Goal: Information Seeking & Learning: Understand process/instructions

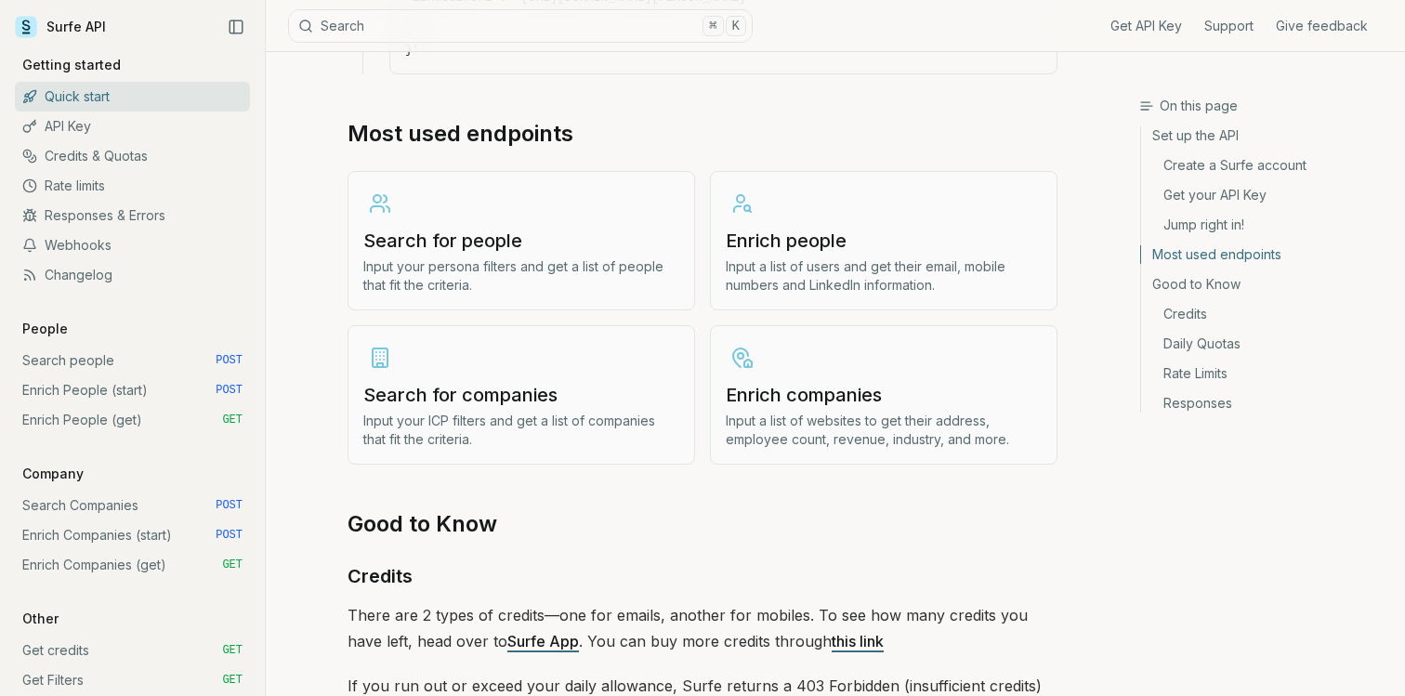
scroll to position [2213, 0]
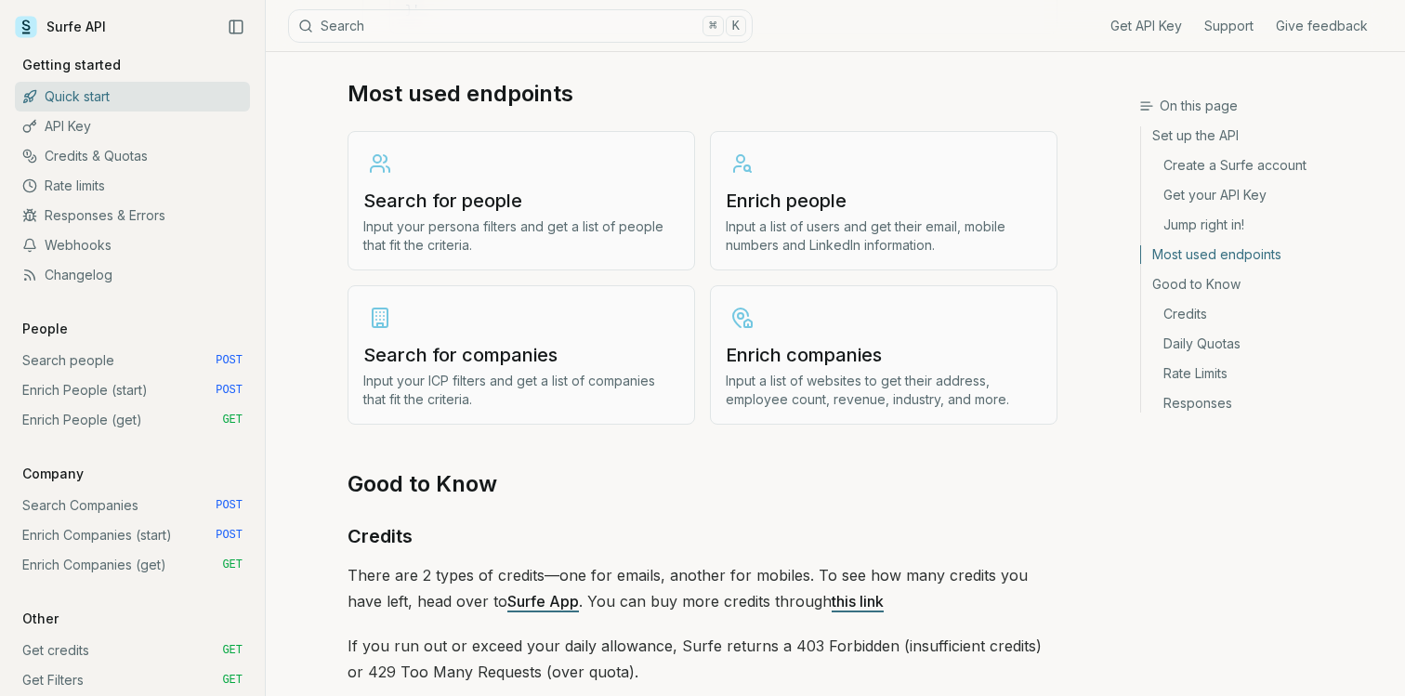
click at [496, 304] on link "Search for companies Input your ICP filters and get a list of companies that fi…" at bounding box center [520, 354] width 347 height 139
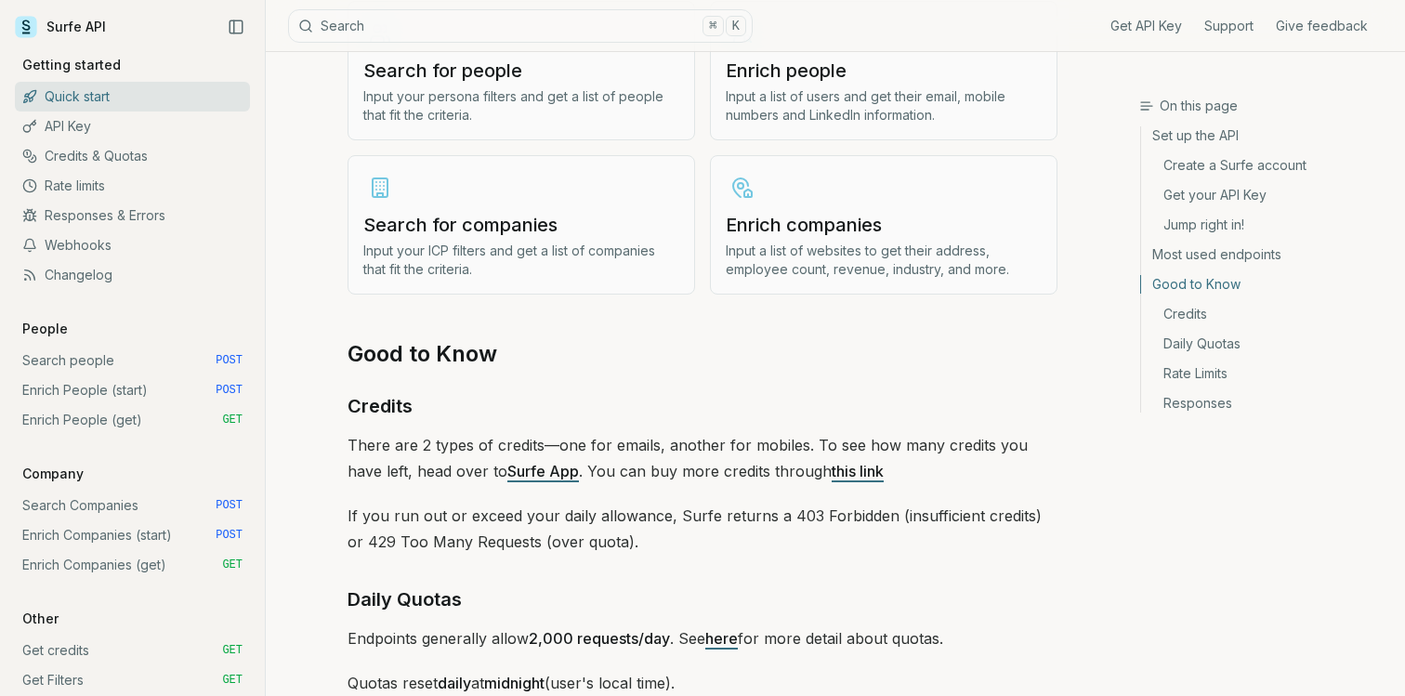
scroll to position [2328, 0]
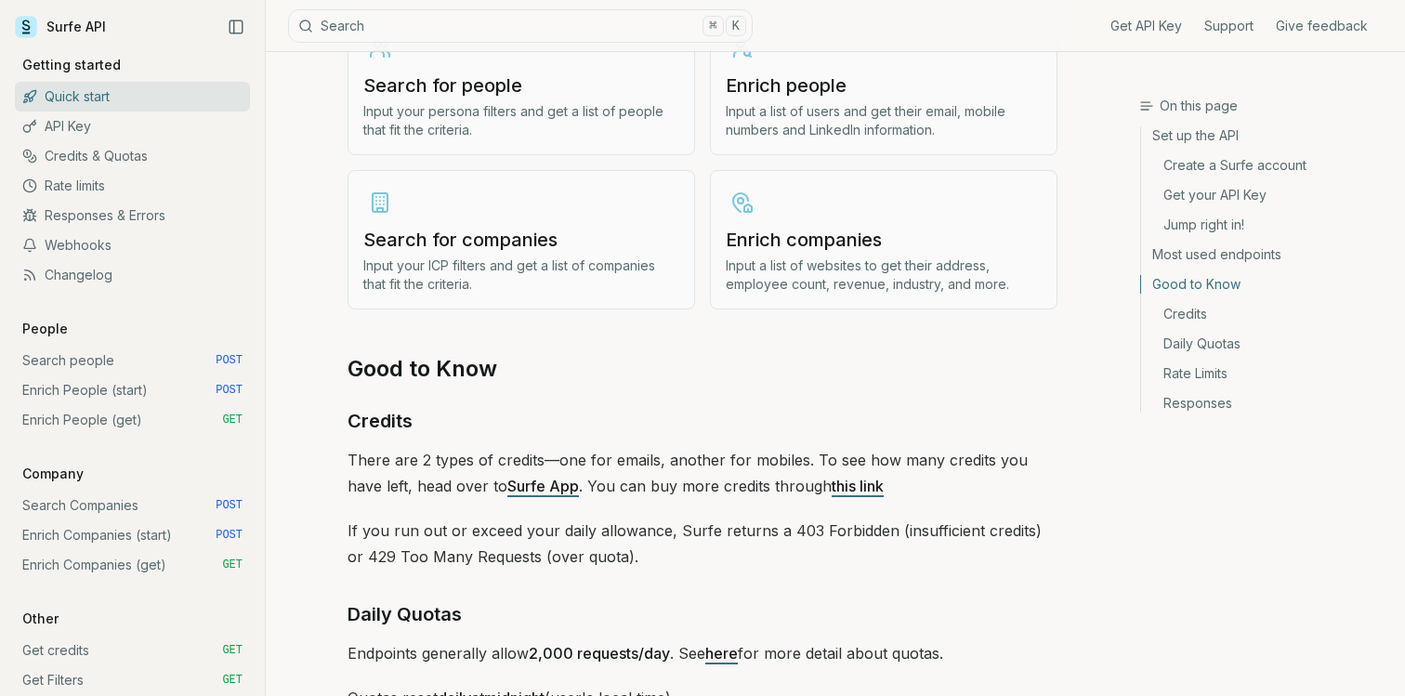
click at [504, 285] on p "Input your ICP filters and get a list of companies that fit the criteria." at bounding box center [521, 274] width 316 height 37
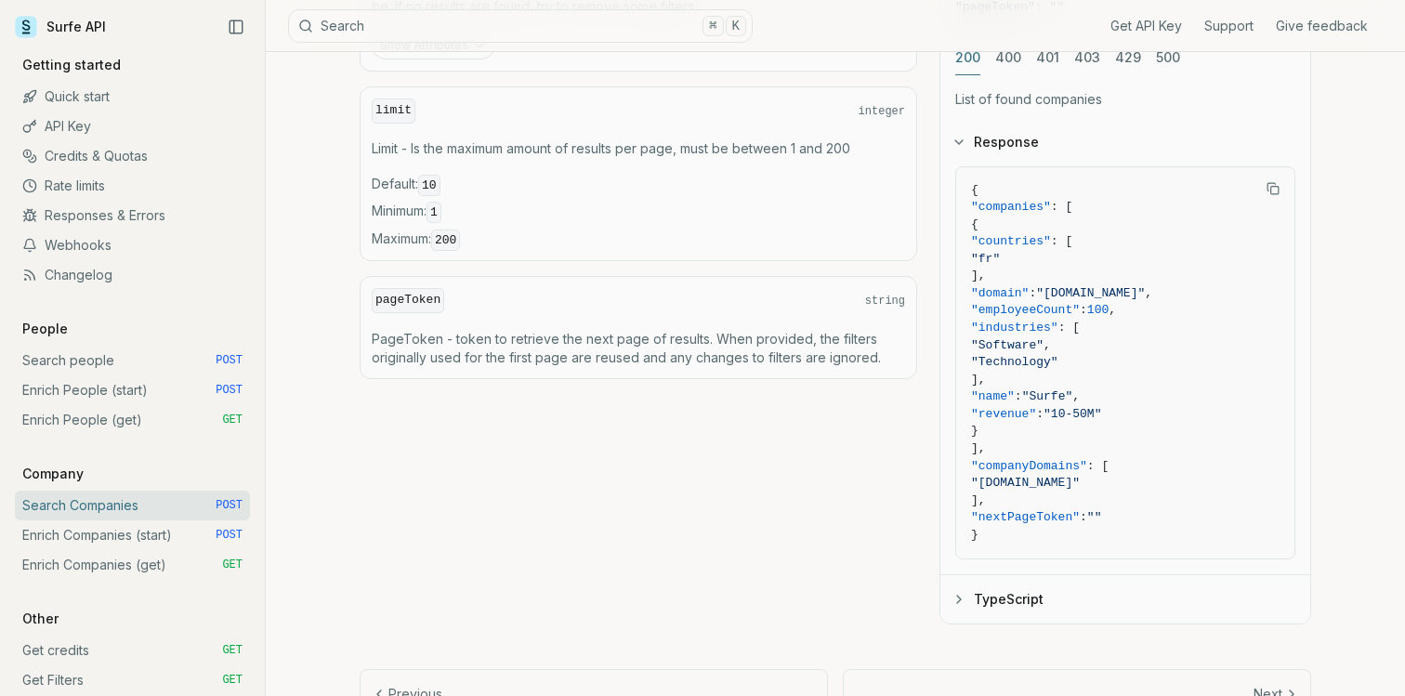
scroll to position [930, 0]
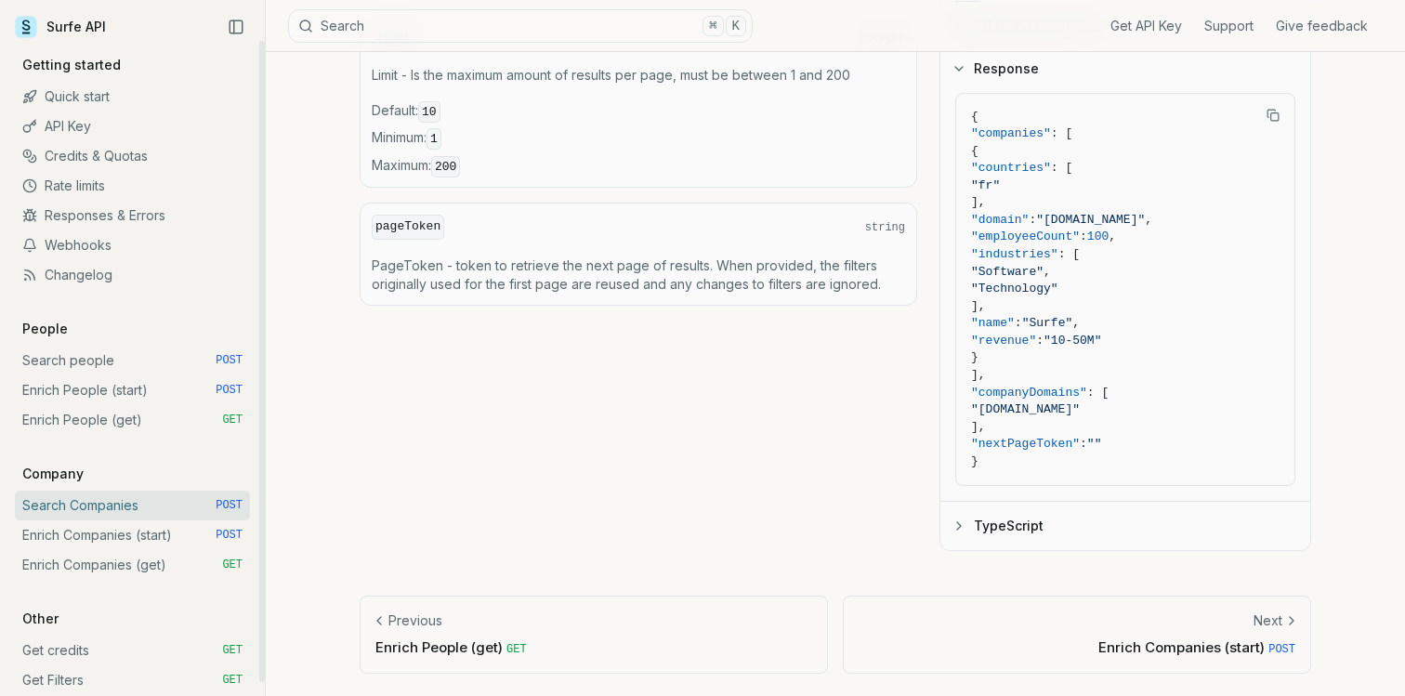
click at [141, 540] on link "Enrich Companies (start) POST" at bounding box center [132, 535] width 235 height 30
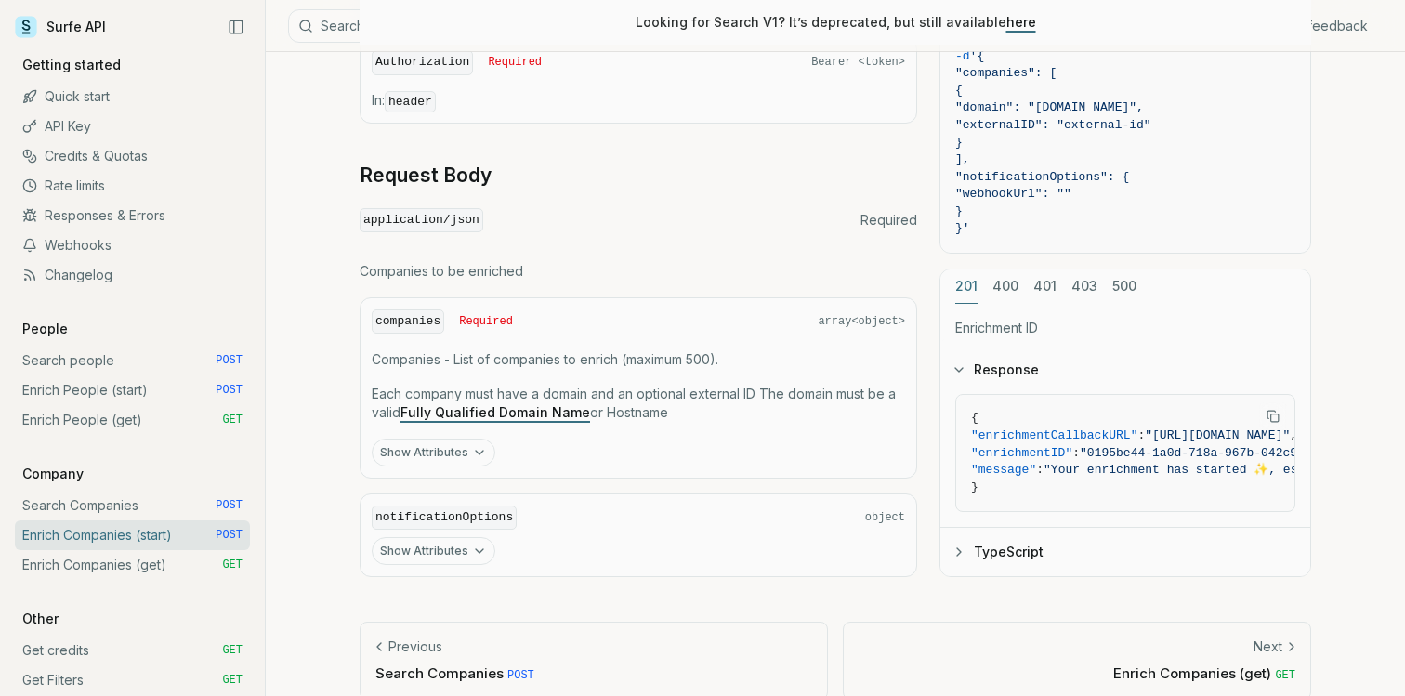
scroll to position [705, 0]
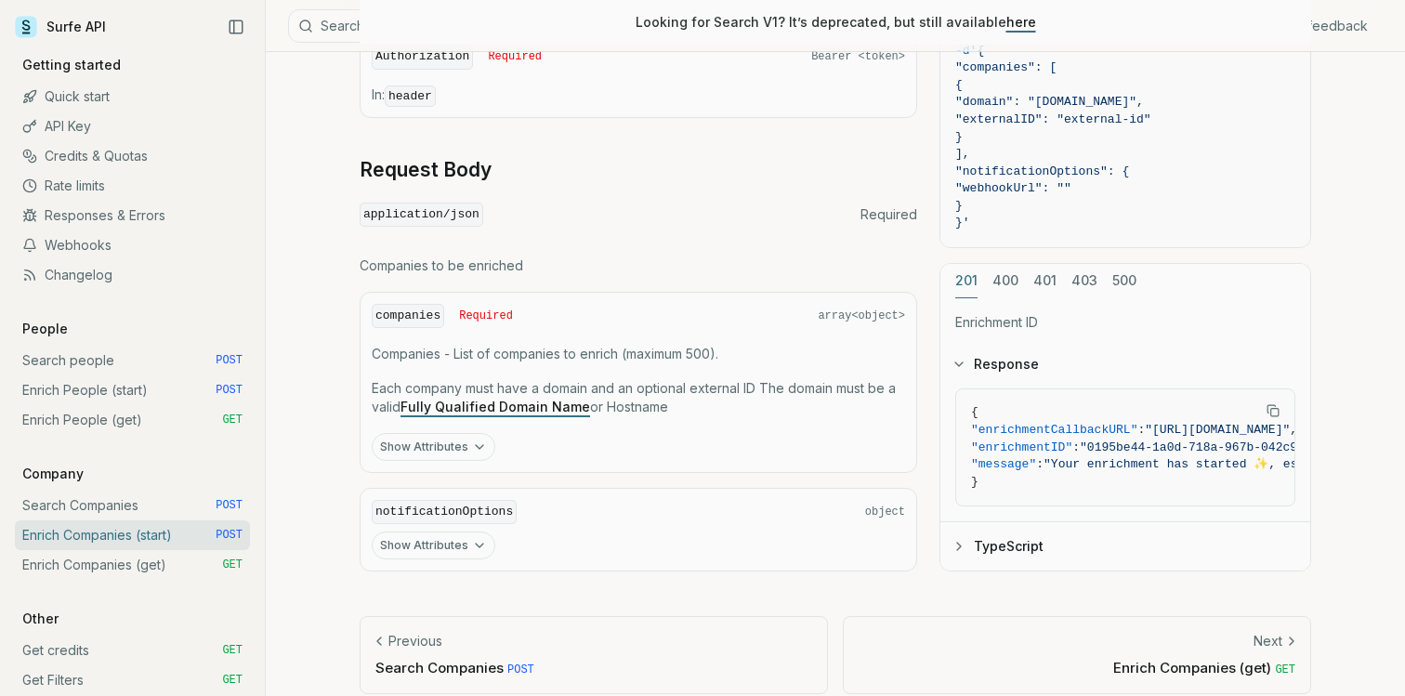
click at [465, 443] on button "Show Attributes" at bounding box center [434, 447] width 124 height 28
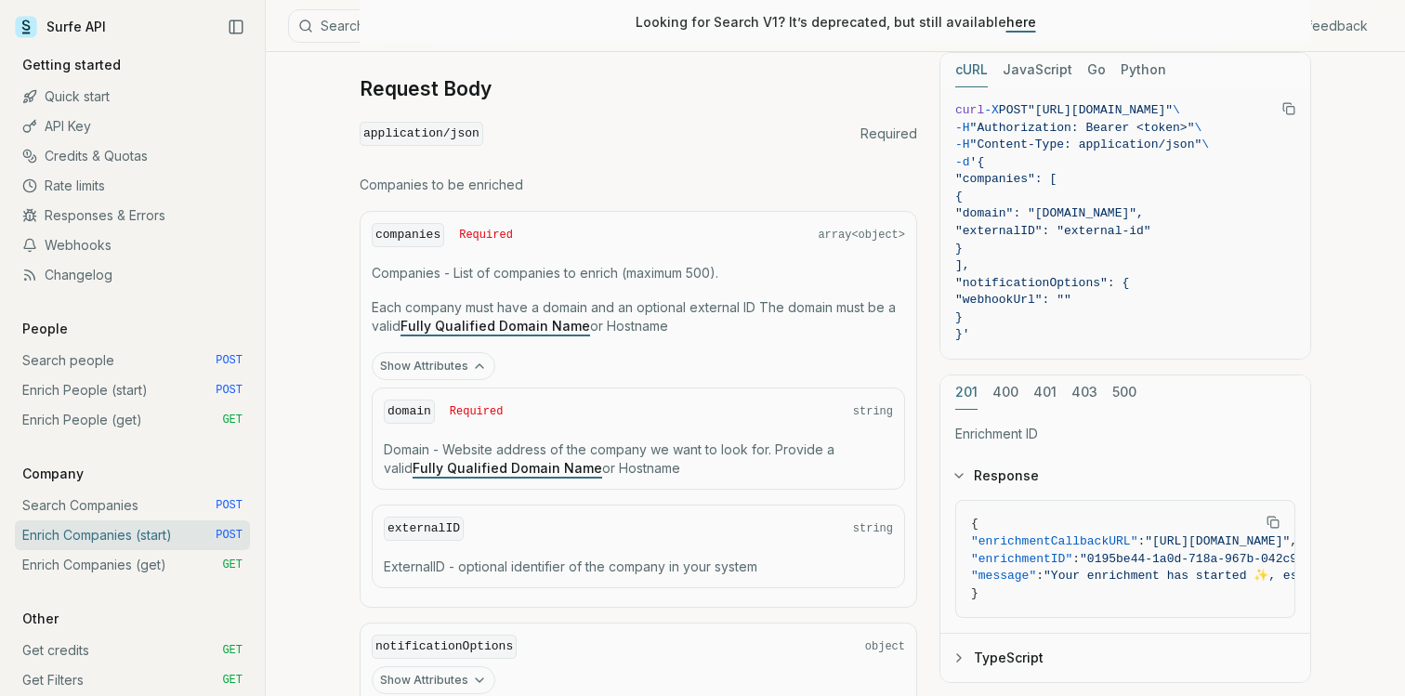
scroll to position [937, 0]
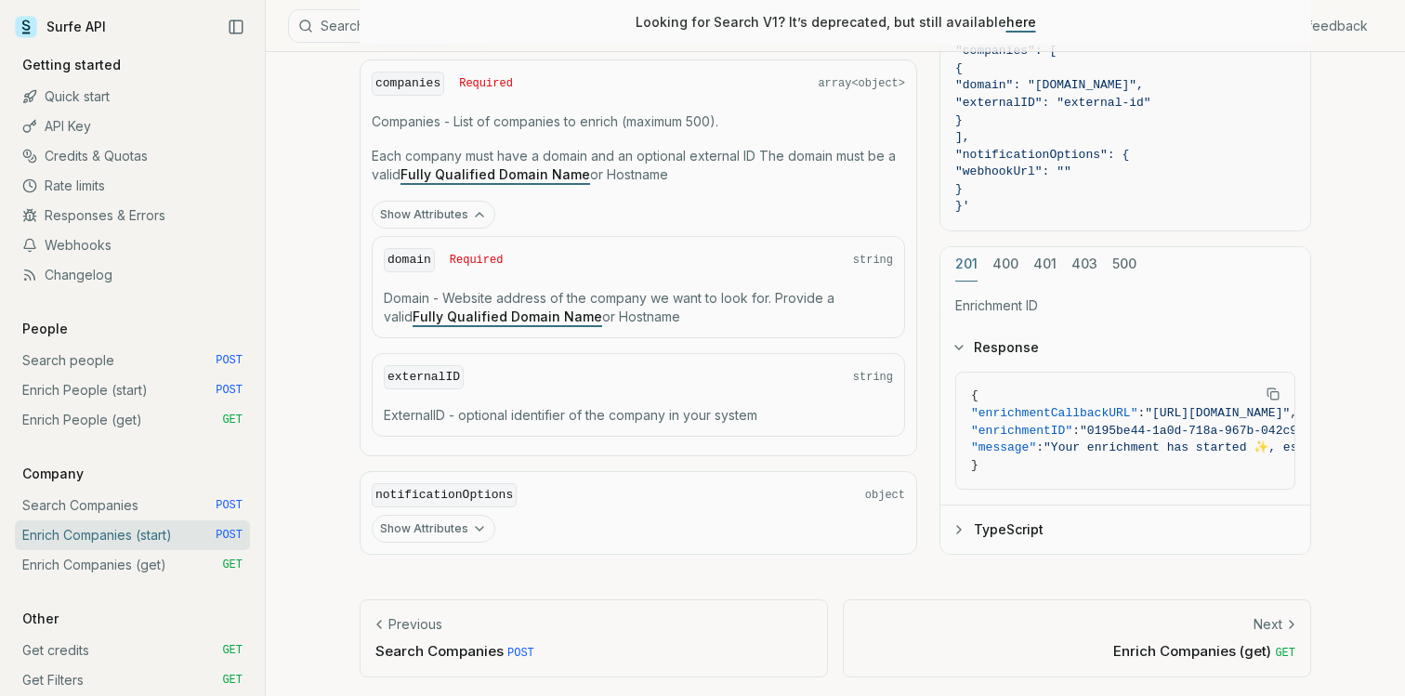
click at [465, 525] on button "Show Attributes" at bounding box center [434, 529] width 124 height 28
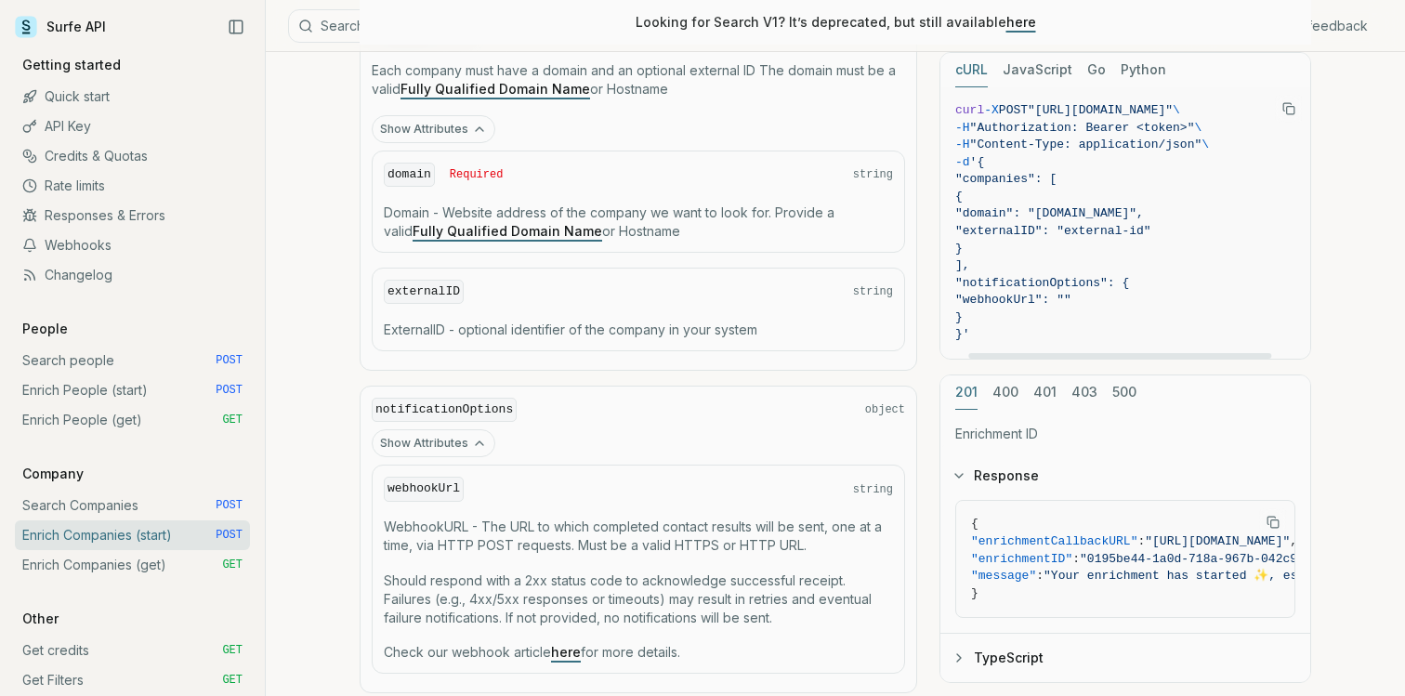
scroll to position [0, 0]
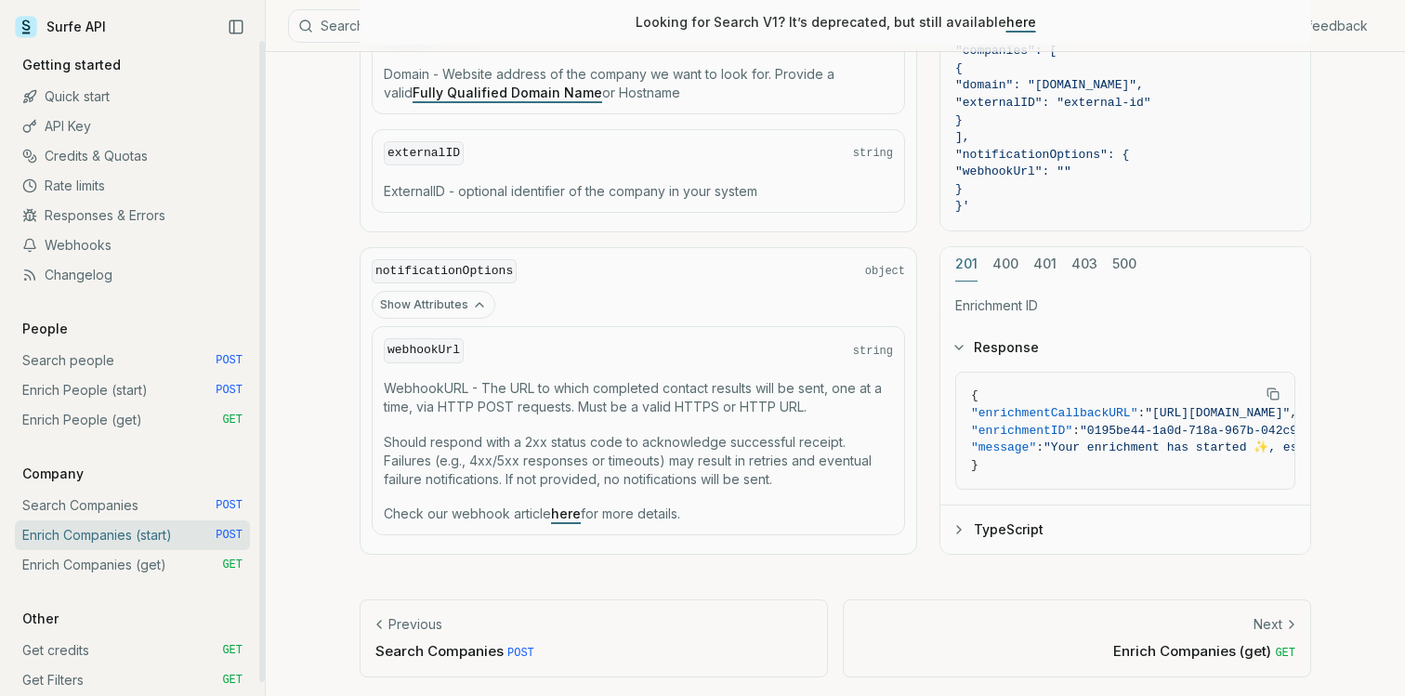
click at [127, 560] on link "Enrich Companies (get) GET" at bounding box center [132, 565] width 235 height 30
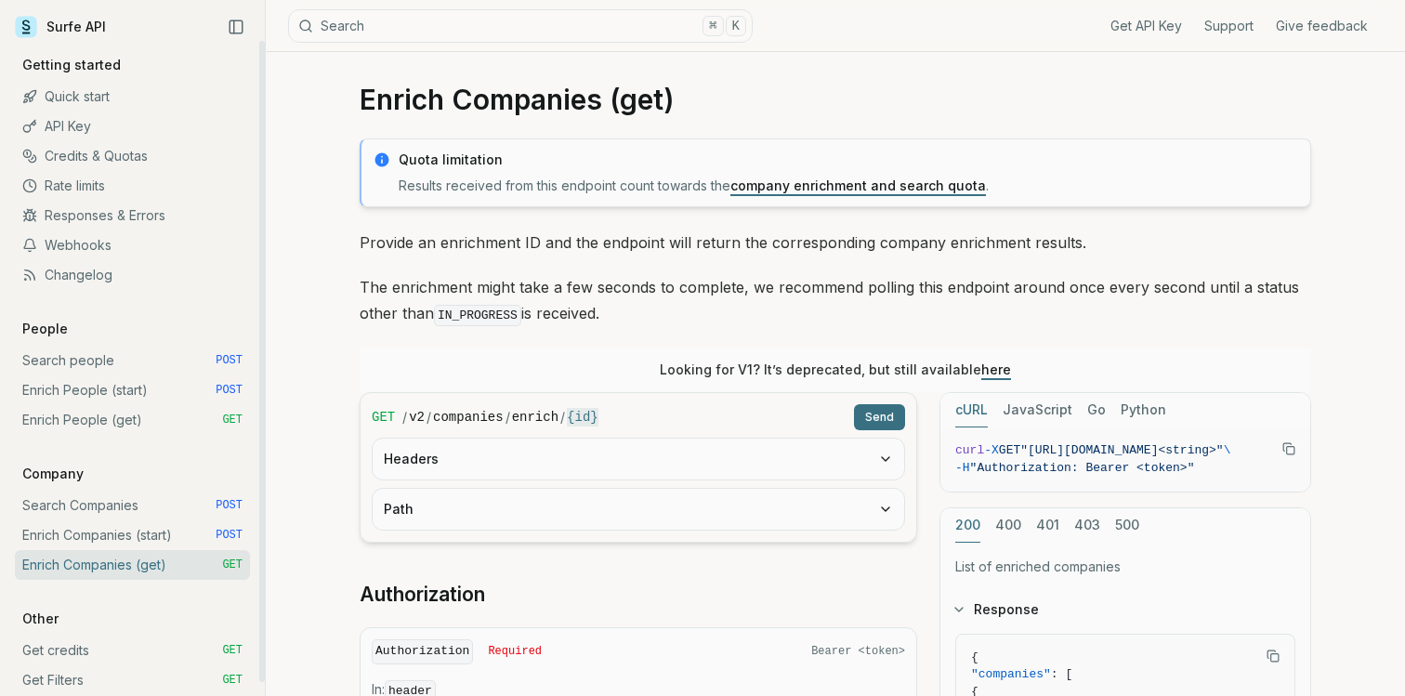
scroll to position [14, 0]
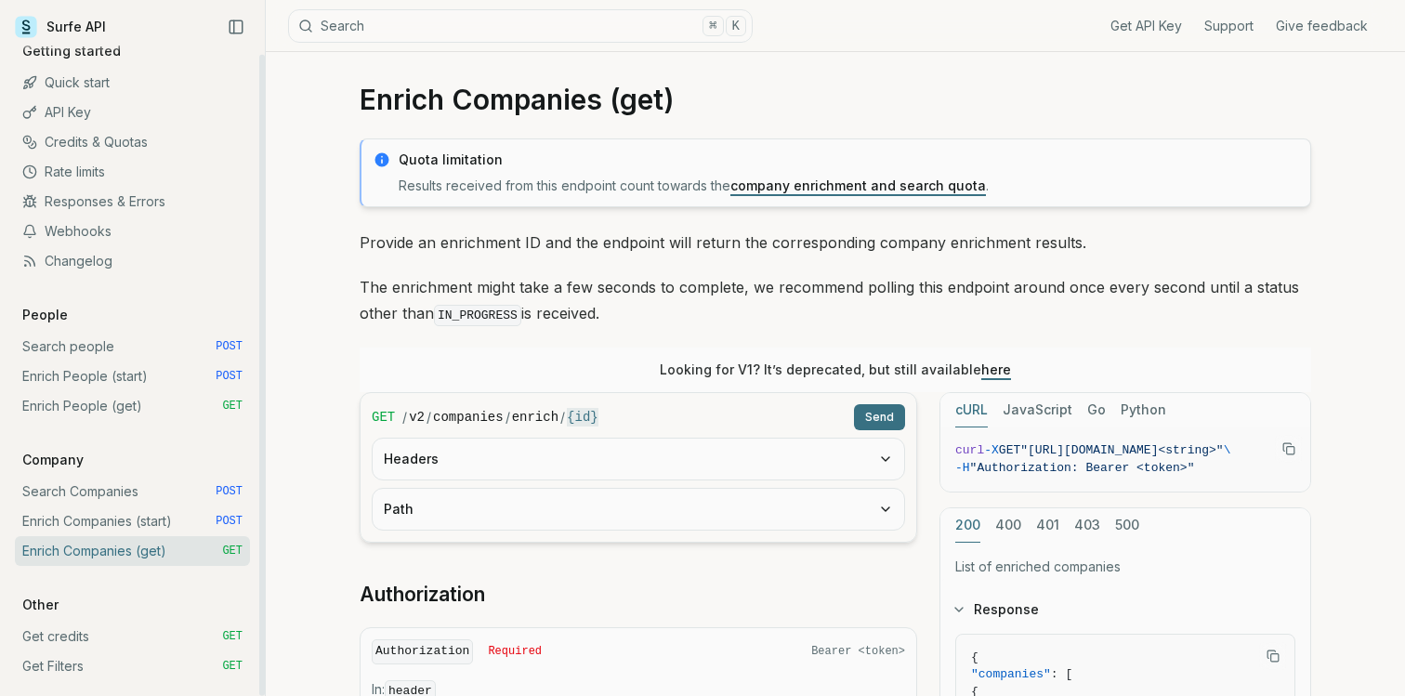
click at [117, 490] on link "Search Companies POST" at bounding box center [132, 492] width 235 height 30
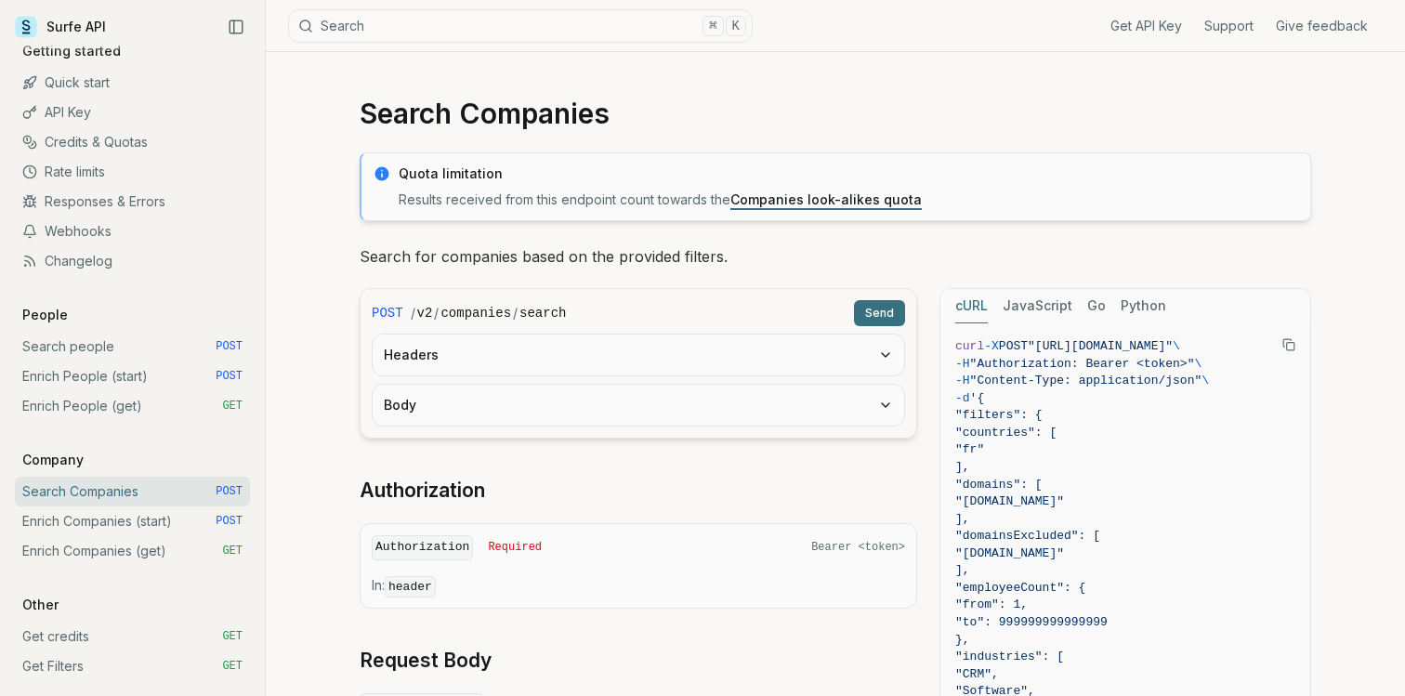
click at [690, 350] on button "Headers" at bounding box center [638, 354] width 531 height 41
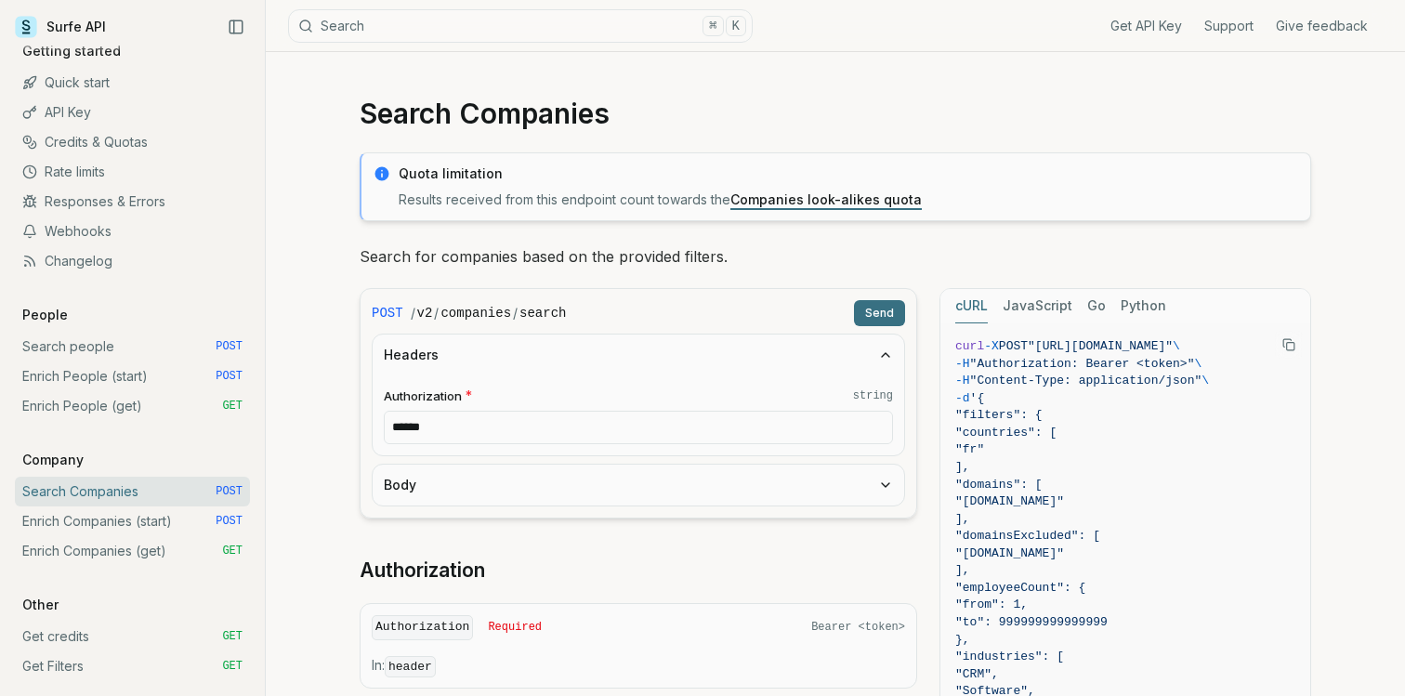
click at [649, 433] on input "******" at bounding box center [638, 427] width 509 height 33
click at [872, 347] on button "Headers" at bounding box center [638, 354] width 531 height 41
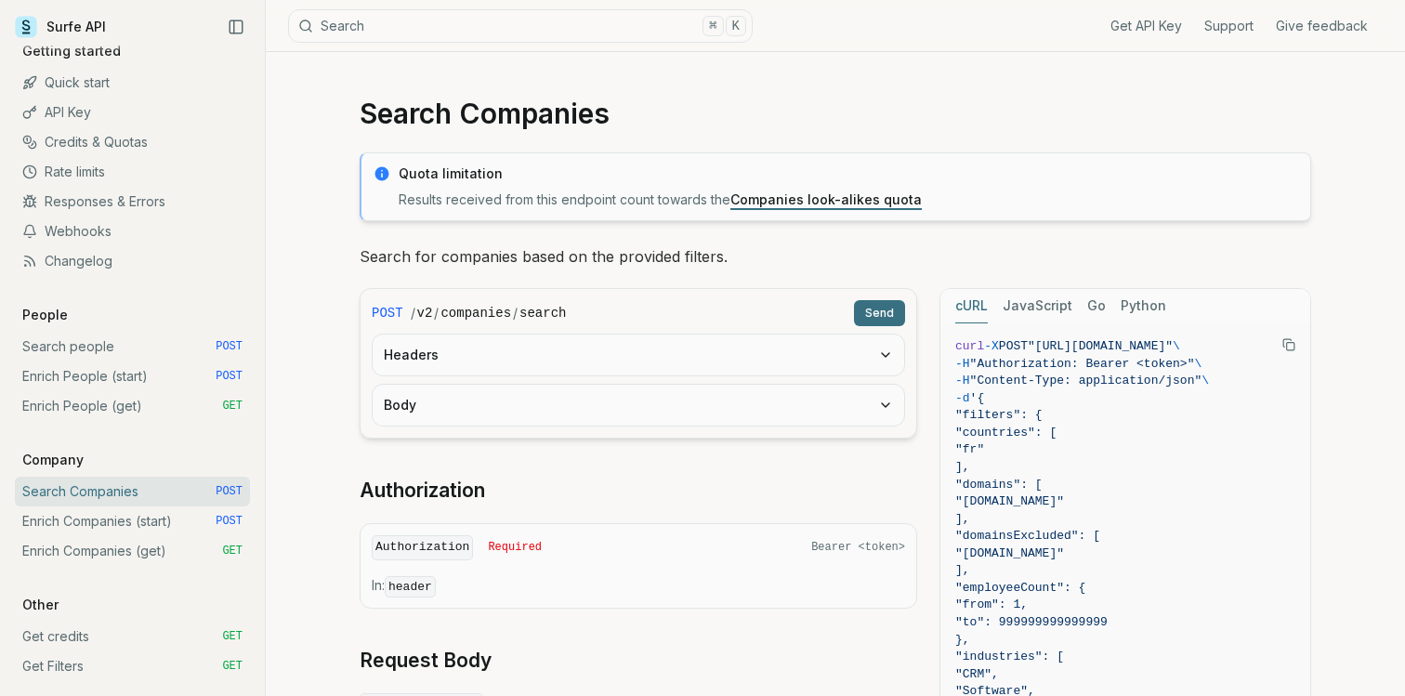
click at [816, 401] on button "Body" at bounding box center [638, 405] width 531 height 41
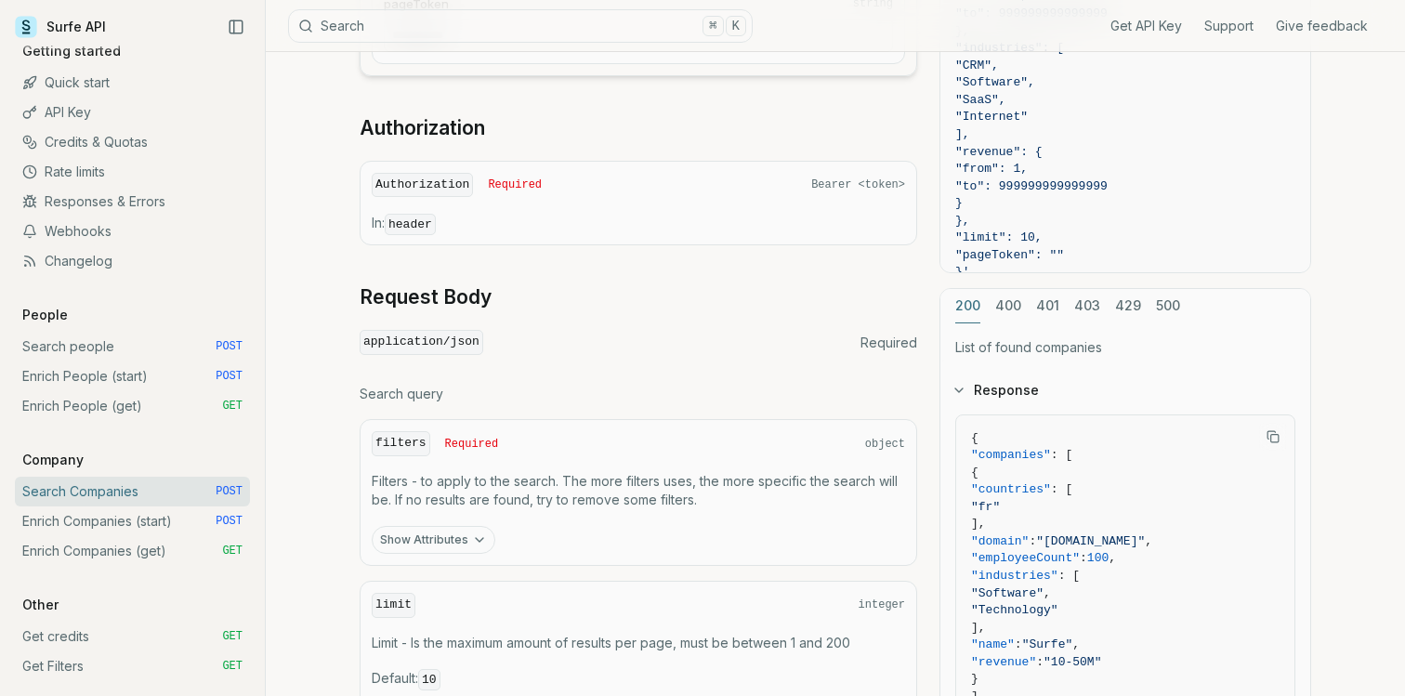
scroll to position [1407, 0]
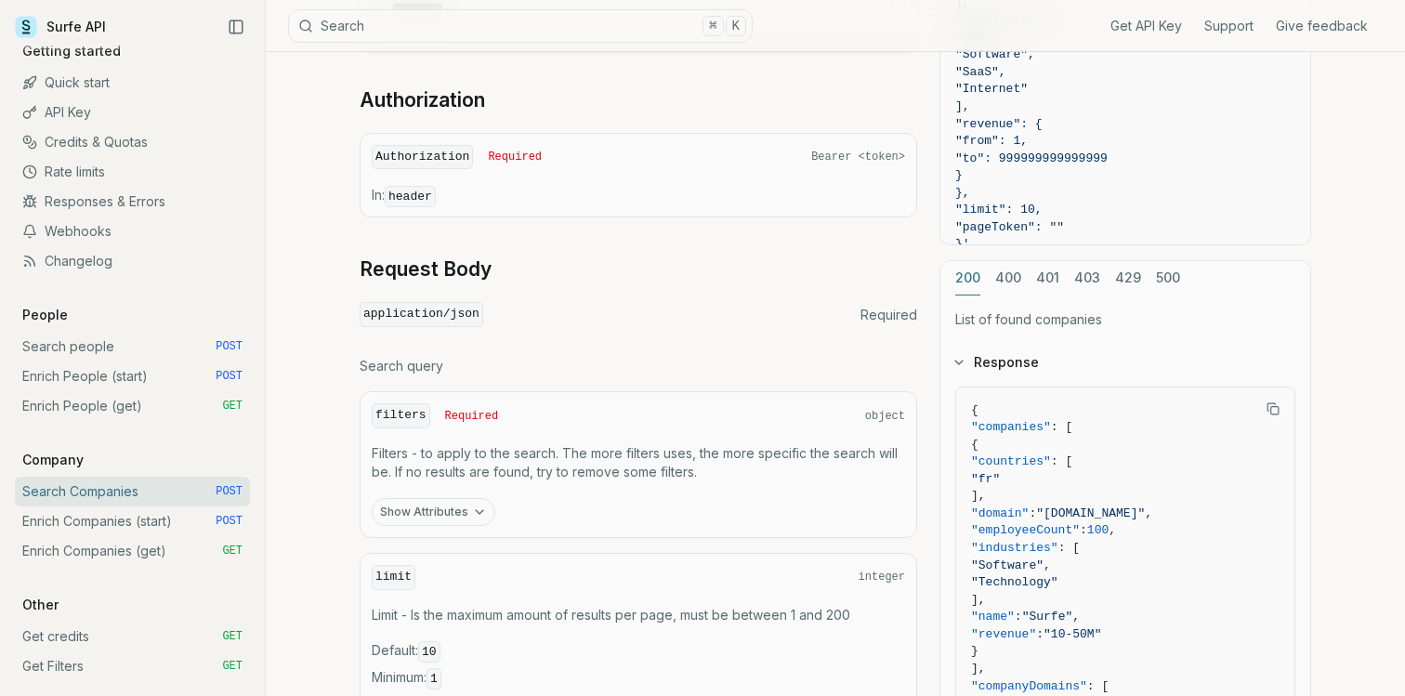
click at [473, 502] on button "Show Attributes" at bounding box center [434, 512] width 124 height 28
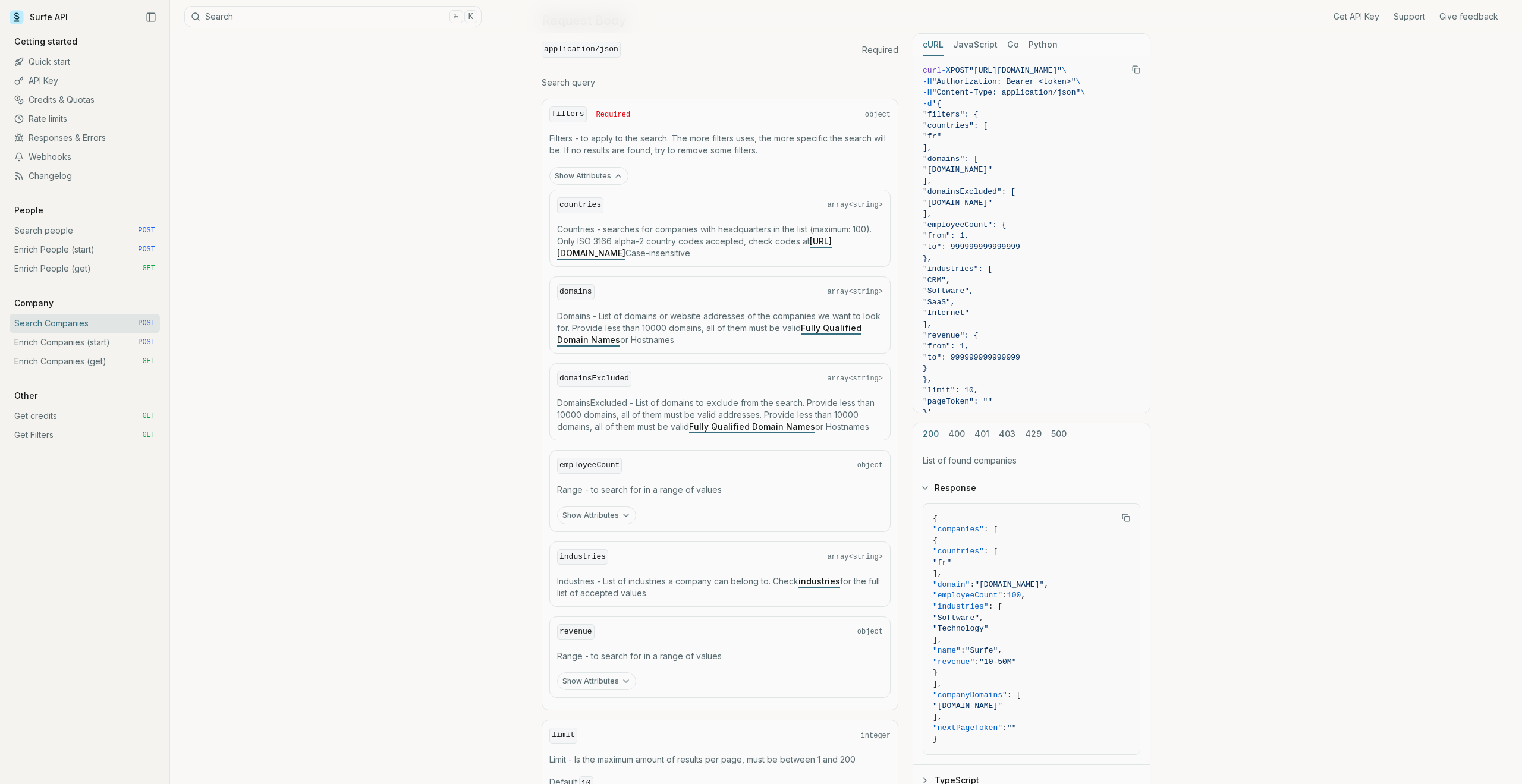
scroll to position [1165, 0]
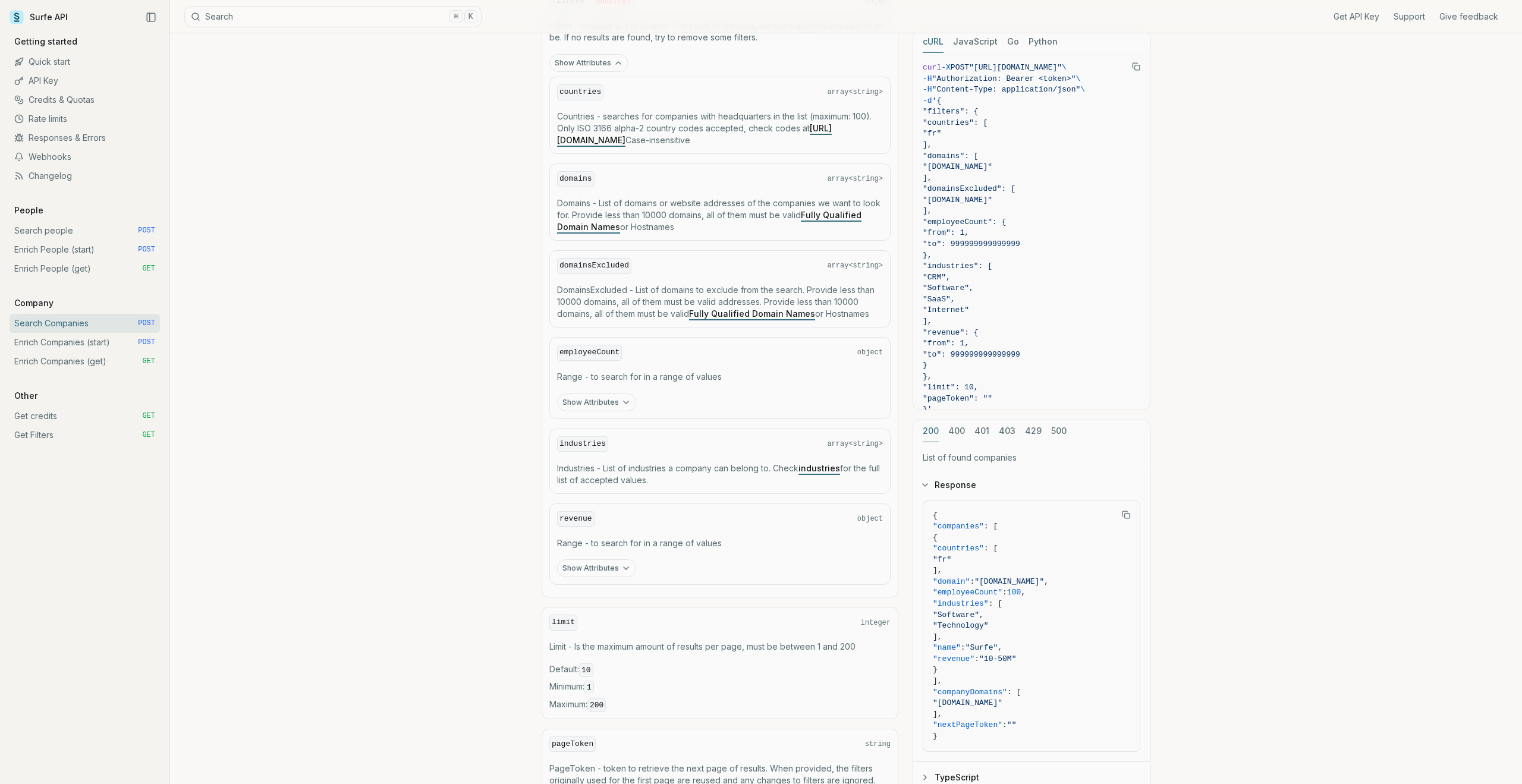
click at [622, 402] on icon "button" at bounding box center [626, 403] width 10 height 10
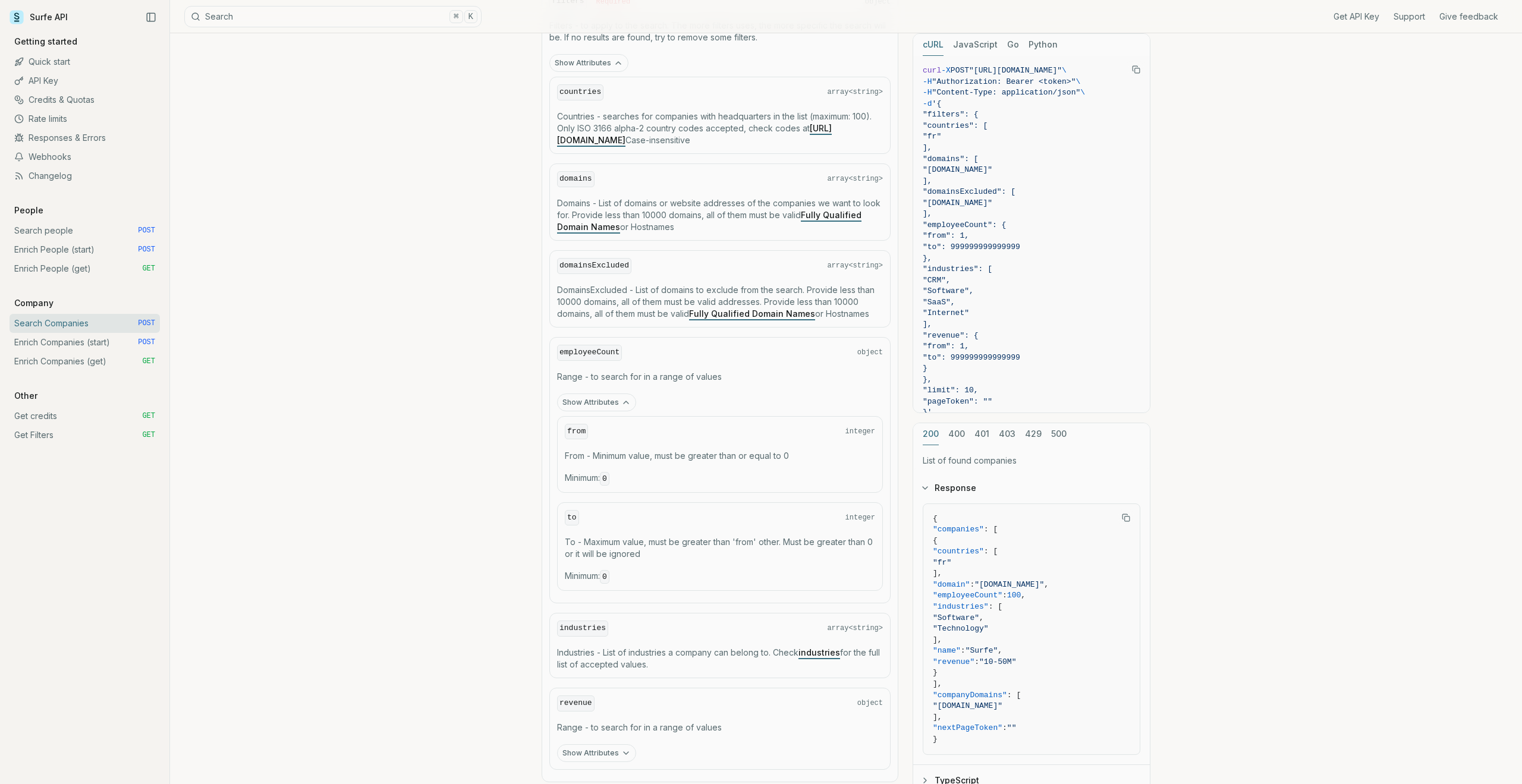
click at [624, 402] on icon "button" at bounding box center [626, 403] width 4 height 3
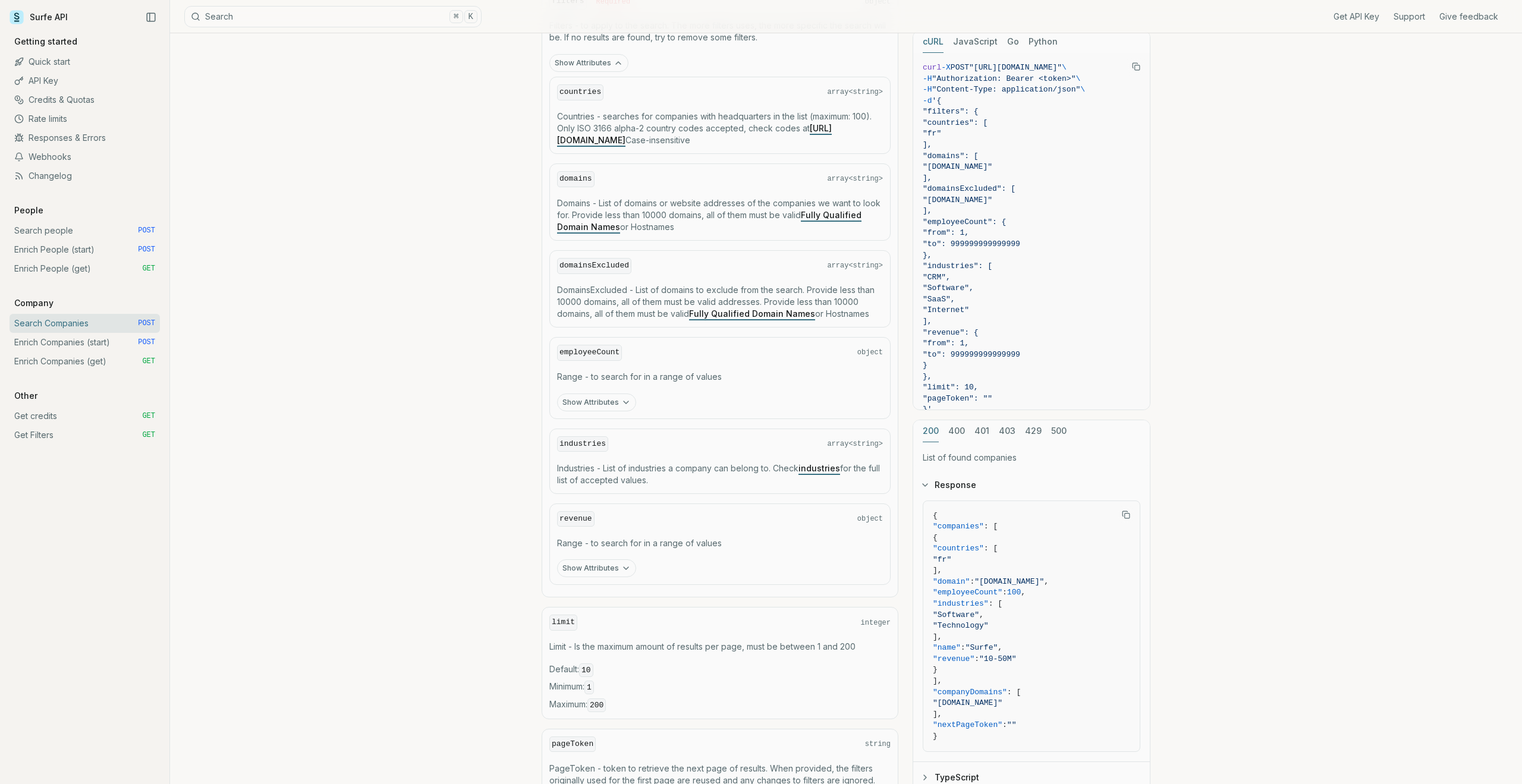
scroll to position [1264, 0]
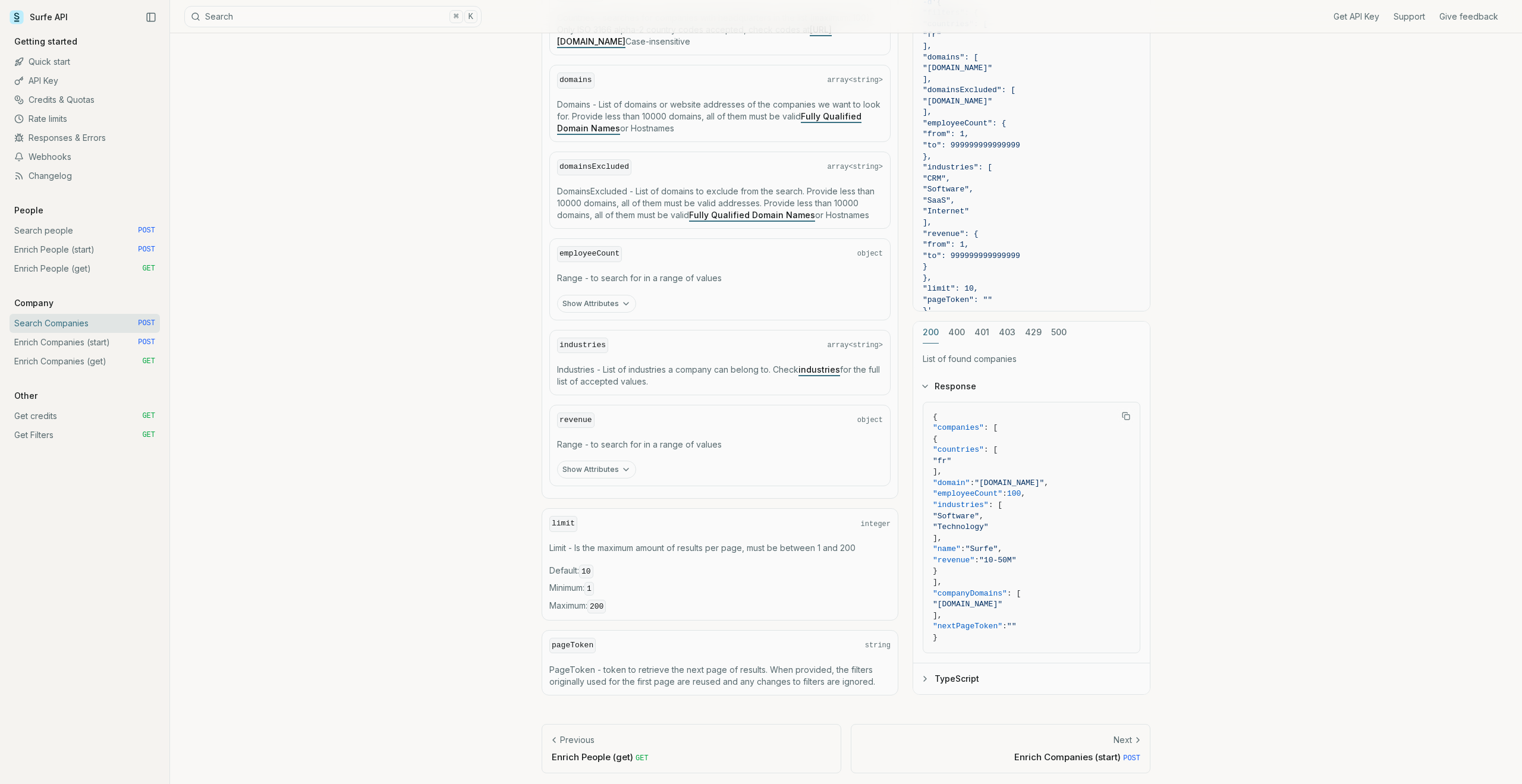
click at [62, 344] on link "Enrich Companies (start) POST" at bounding box center [84, 342] width 150 height 19
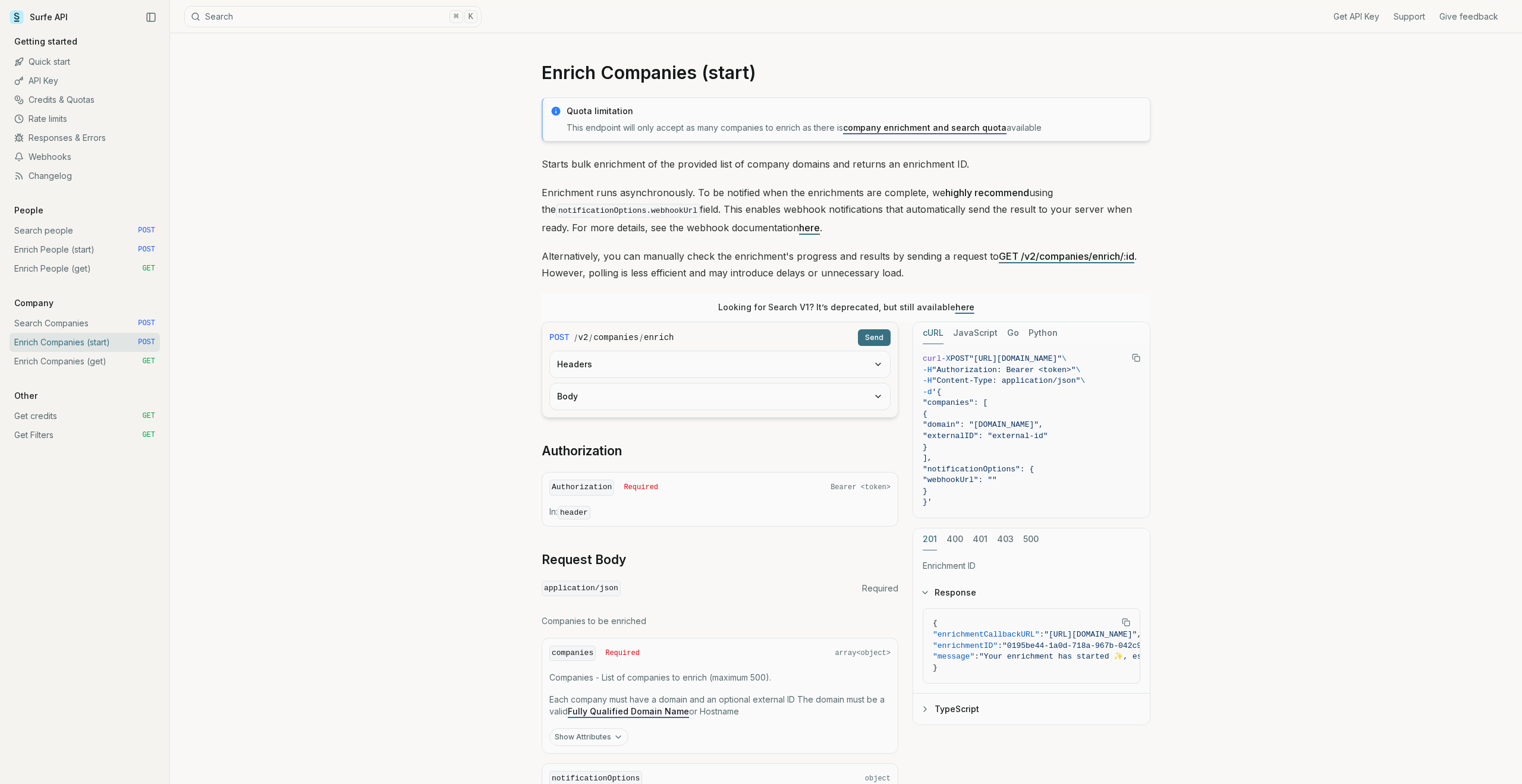
scroll to position [123, 0]
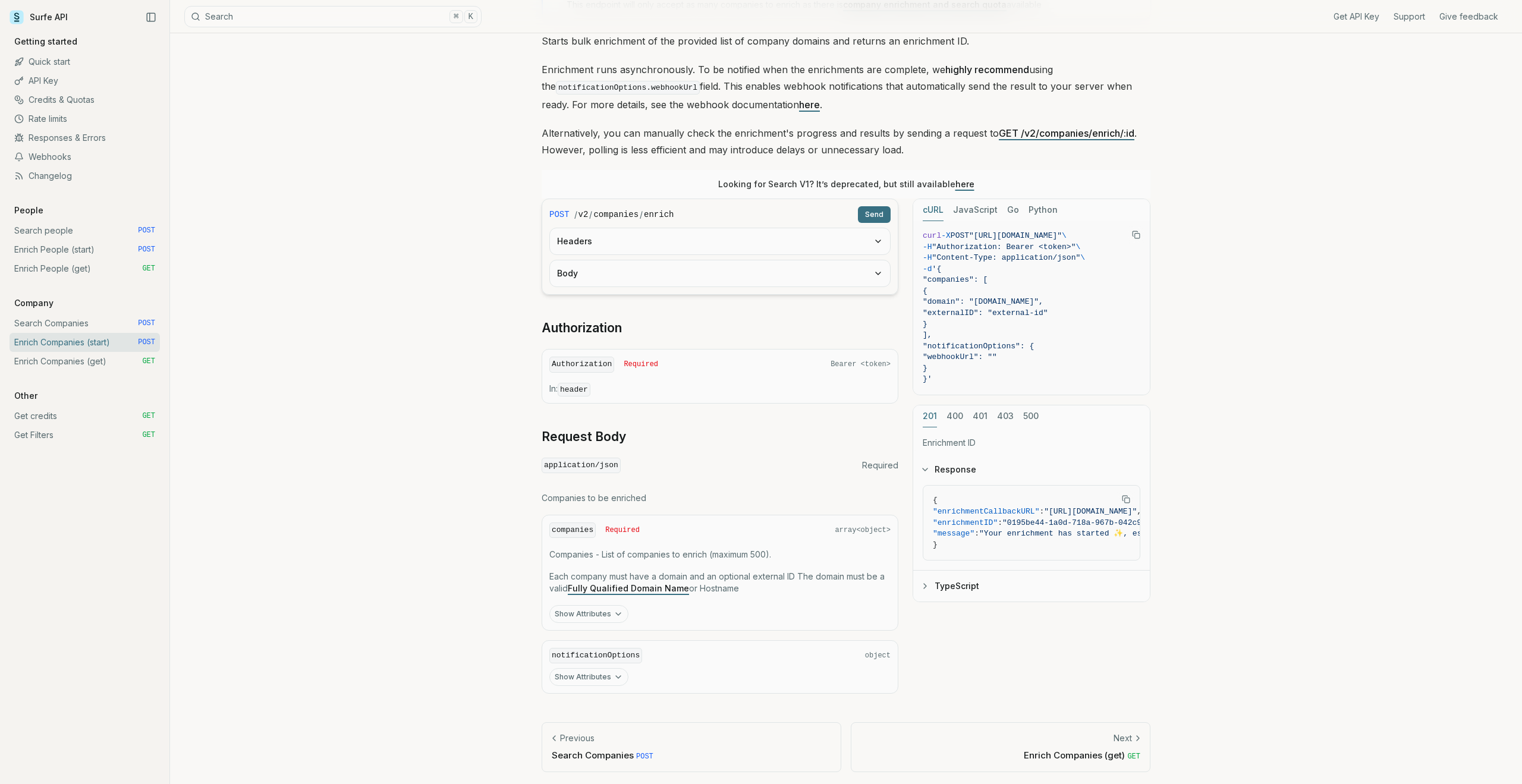
click at [620, 445] on icon "button" at bounding box center [618, 614] width 10 height 10
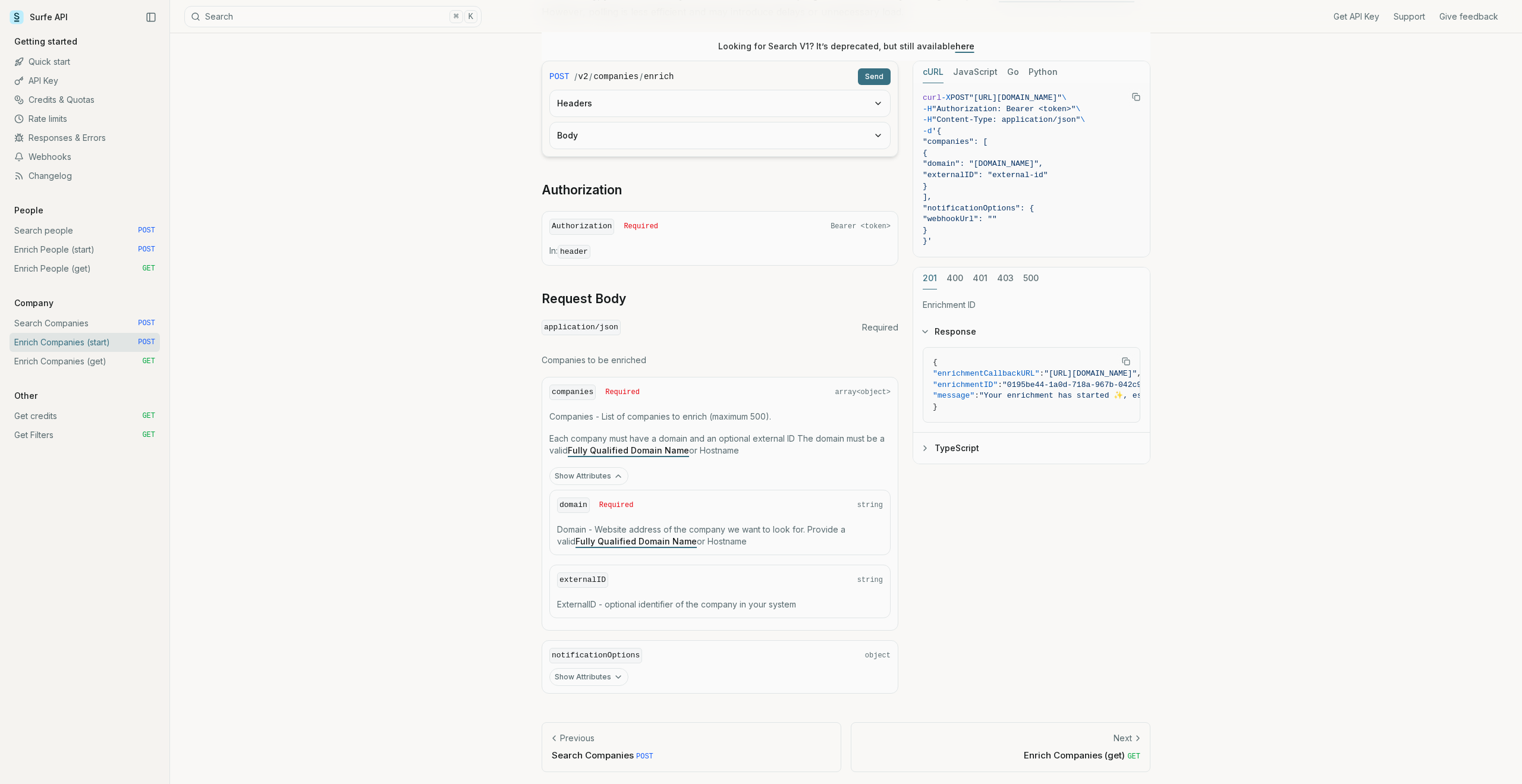
click at [60, 328] on link "Search Companies POST" at bounding box center [84, 324] width 150 height 19
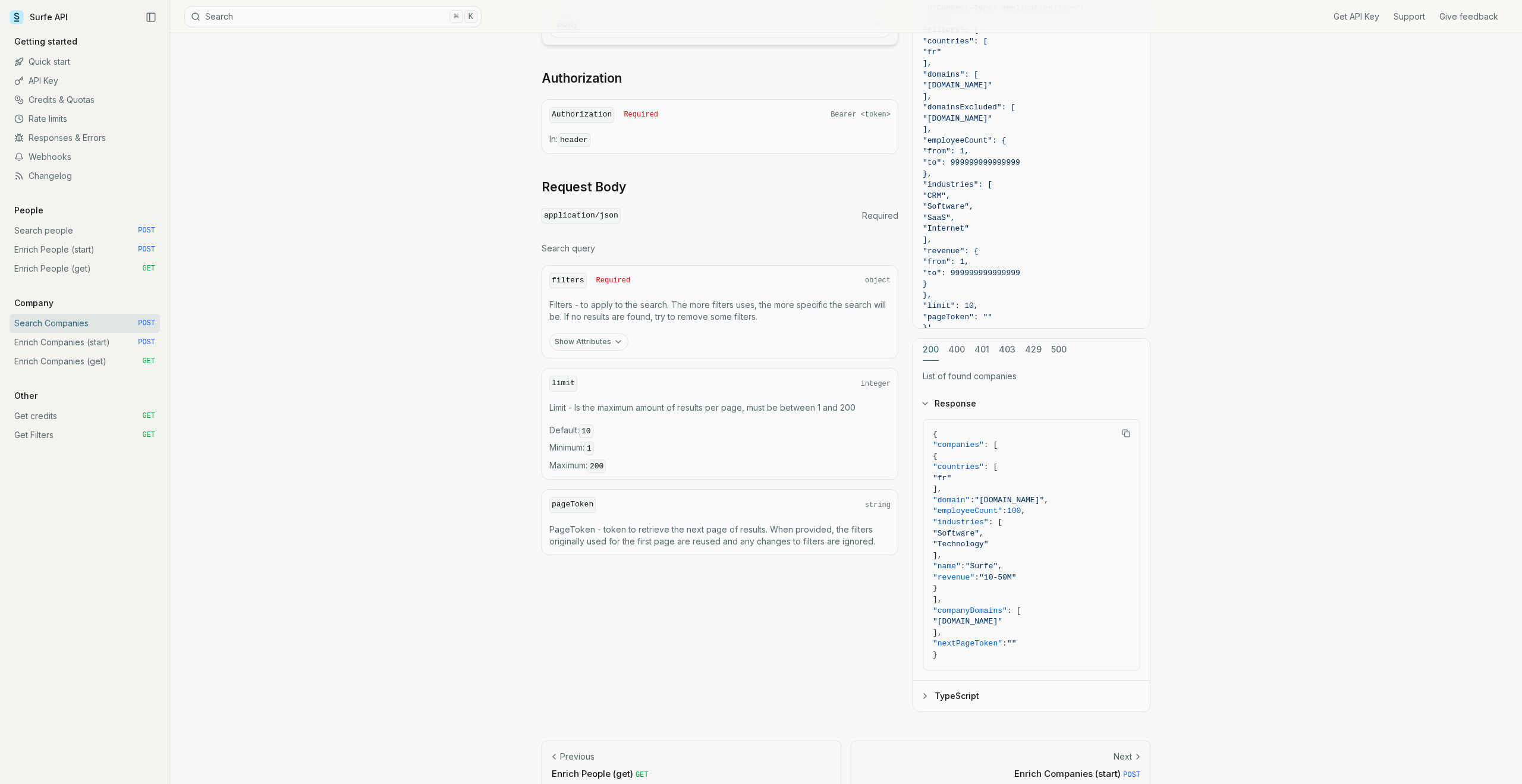
scroll to position [256, 0]
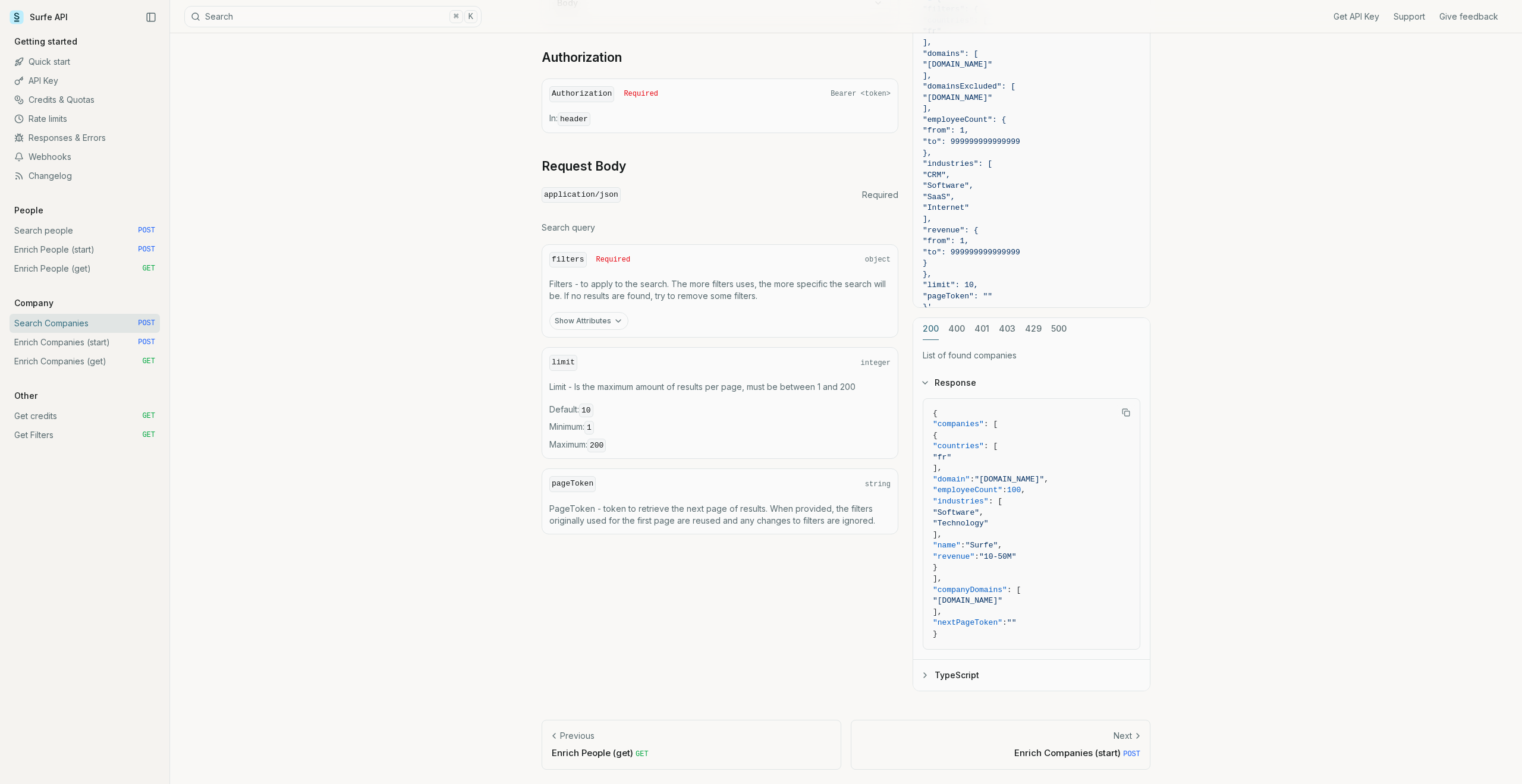
click at [586, 322] on button "Show Attributes" at bounding box center [589, 321] width 79 height 18
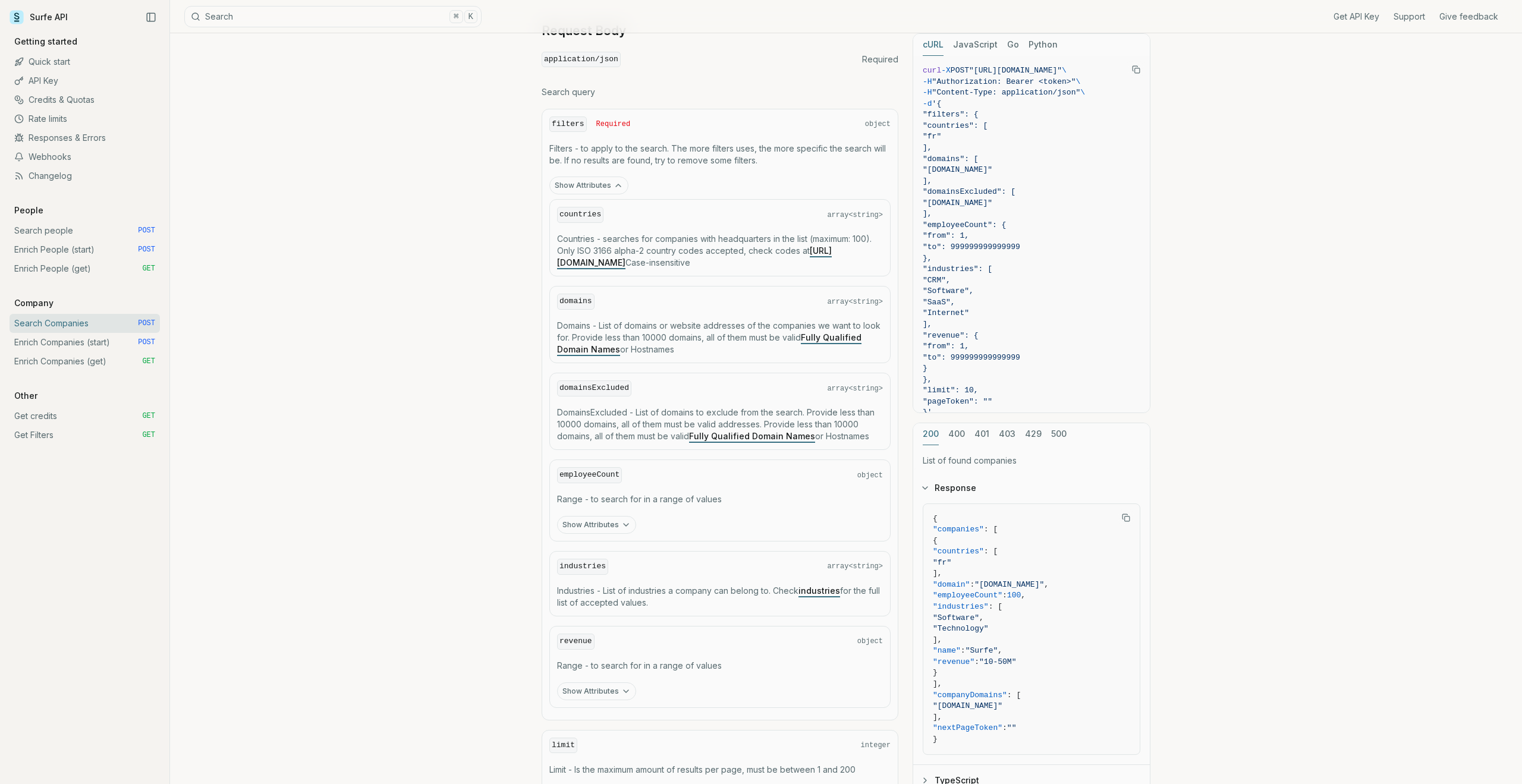
scroll to position [393, 0]
click at [806, 257] on p "Countries - searches for companies with headquarters in the list (maximum: 100)…" at bounding box center [719, 250] width 326 height 36
click at [735, 265] on p "Countries - searches for companies with headquarters in the list (maximum: 100)…" at bounding box center [719, 250] width 326 height 36
click at [657, 265] on link "[URL][DOMAIN_NAME]" at bounding box center [694, 255] width 275 height 22
